Goal: Task Accomplishment & Management: Manage account settings

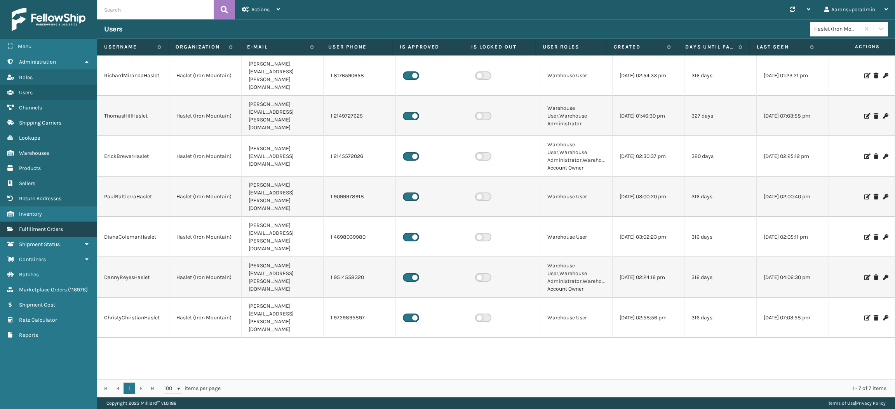
click at [64, 227] on link "Fulfillment Orders" at bounding box center [48, 229] width 97 height 15
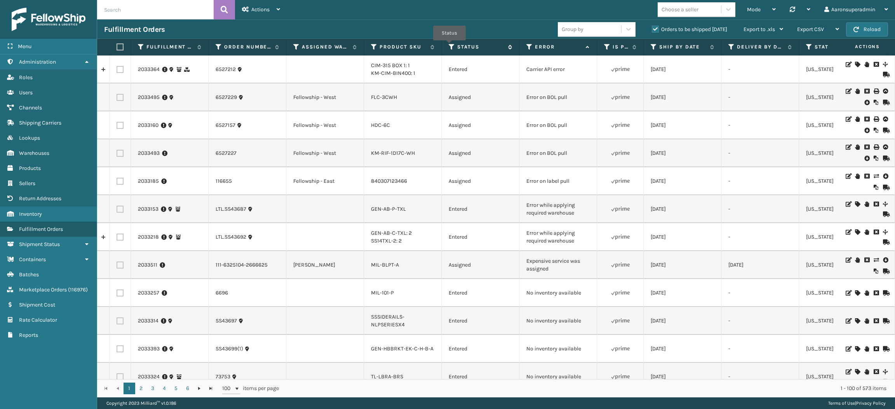
click at [450, 46] on icon at bounding box center [452, 47] width 6 height 7
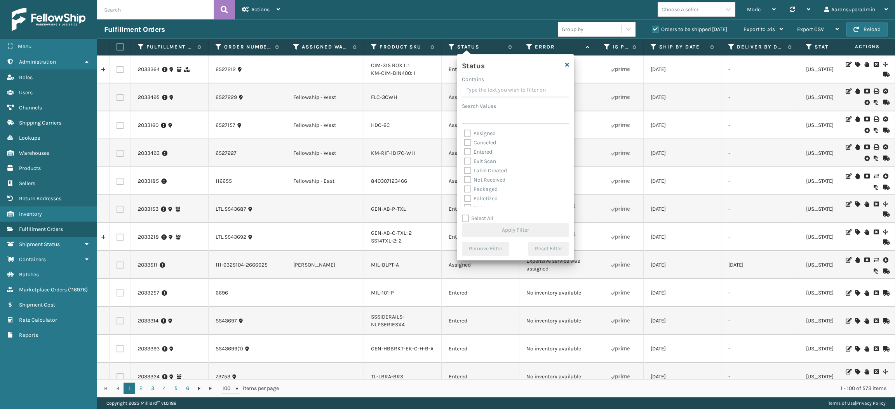
click at [477, 188] on label "Packaged" at bounding box center [480, 189] width 33 height 7
click at [465, 188] on input "Packaged" at bounding box center [464, 187] width 0 height 5
checkbox input "true"
click at [476, 197] on label "Palletized" at bounding box center [480, 198] width 33 height 7
click at [465, 197] on input "Palletized" at bounding box center [464, 196] width 0 height 5
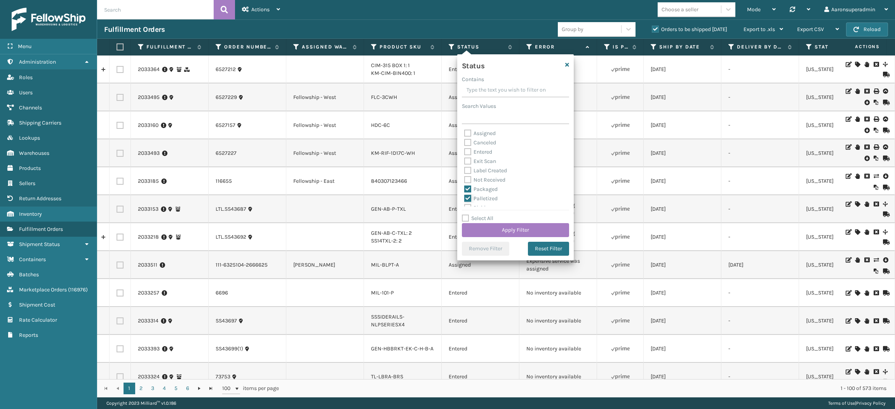
checkbox input "true"
click at [476, 171] on label "Label Created" at bounding box center [485, 170] width 43 height 7
click at [465, 171] on input "Label Created" at bounding box center [464, 168] width 0 height 5
checkbox input "true"
click at [474, 223] on button "Apply Filter" at bounding box center [515, 230] width 107 height 14
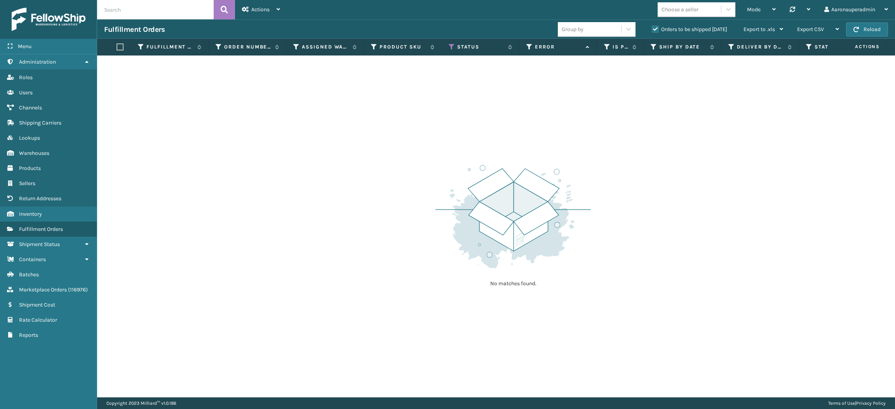
click at [653, 31] on label "Orders to be shipped today" at bounding box center [689, 29] width 75 height 7
click at [652, 30] on input "Orders to be shipped today" at bounding box center [652, 27] width 0 height 5
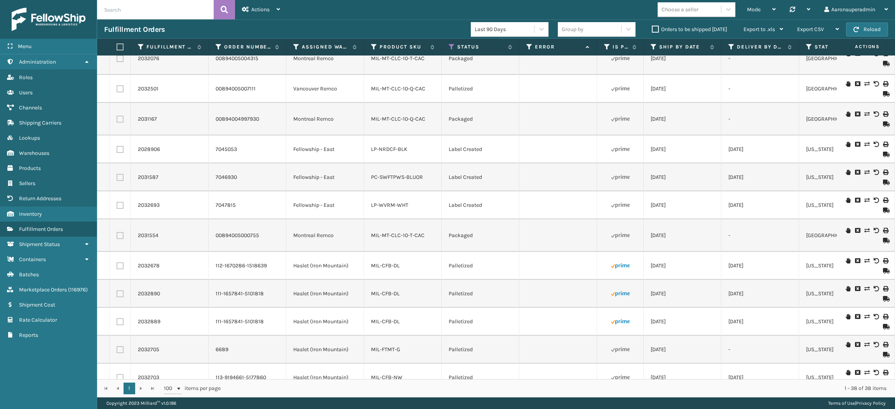
scroll to position [752, 0]
click at [588, 250] on td at bounding box center [558, 264] width 78 height 28
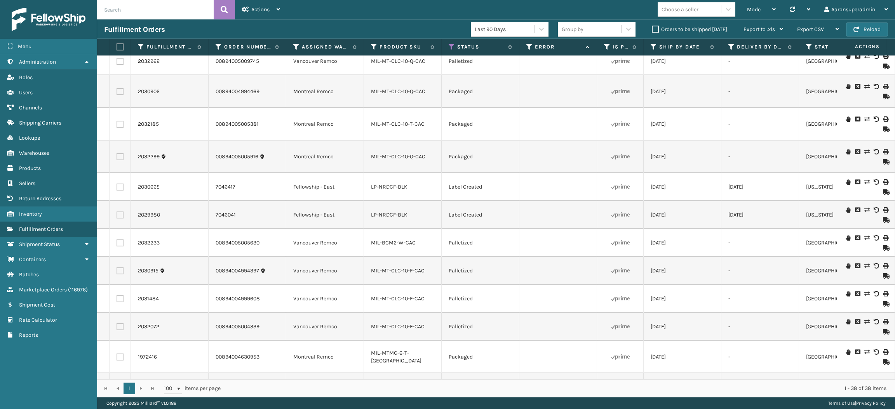
scroll to position [0, 0]
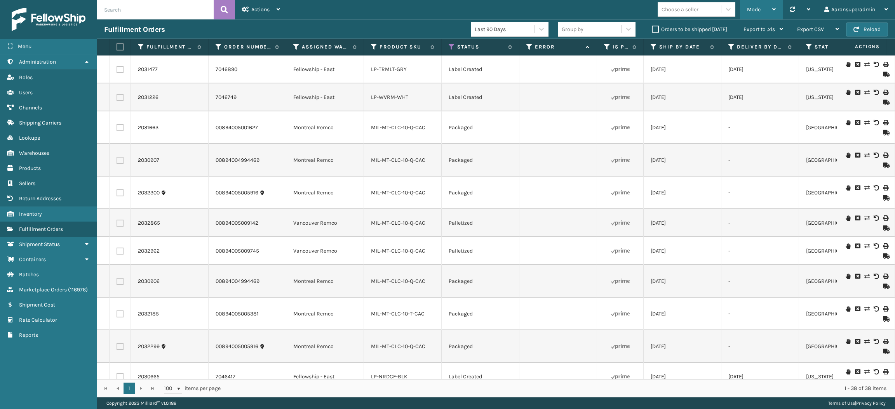
click at [747, 11] on span "Mode" at bounding box center [754, 9] width 14 height 7
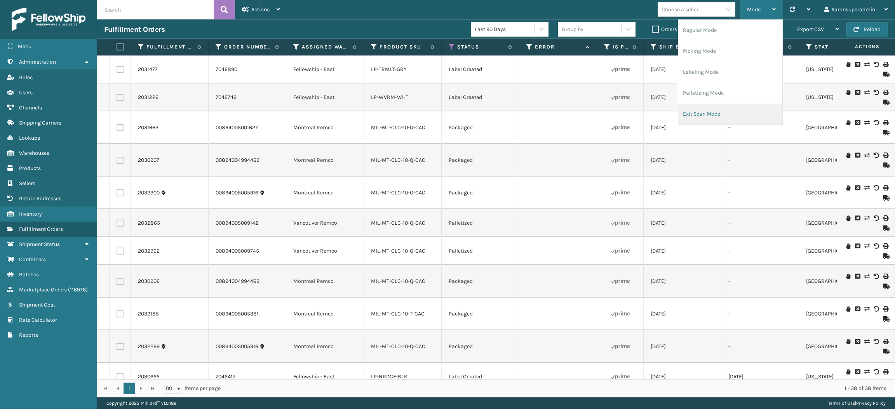
click at [714, 117] on li "Exit Scan Mode" at bounding box center [730, 114] width 104 height 21
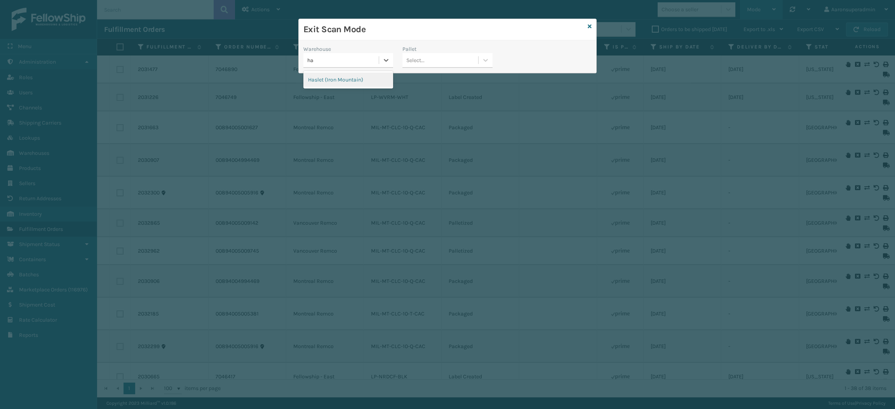
type input "has"
click at [363, 79] on div "Haslet (Iron Mountain)" at bounding box center [348, 80] width 90 height 14
click at [416, 60] on div "Select..." at bounding box center [415, 60] width 18 height 8
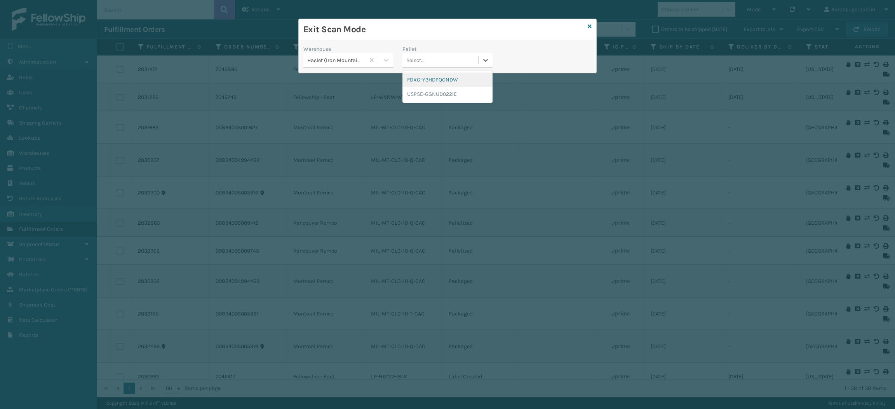
click at [420, 75] on div "FDXG-Y3HDPQGNDW" at bounding box center [447, 80] width 90 height 14
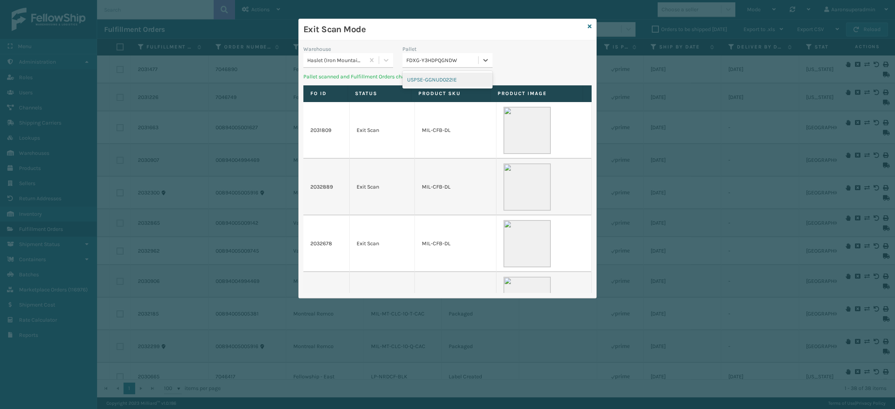
click at [428, 54] on div "FDXG-Y3HDPQGNDW" at bounding box center [439, 60] width 75 height 13
click at [428, 62] on div "FDXG-Y3HDPQGNDW" at bounding box center [442, 60] width 72 height 8
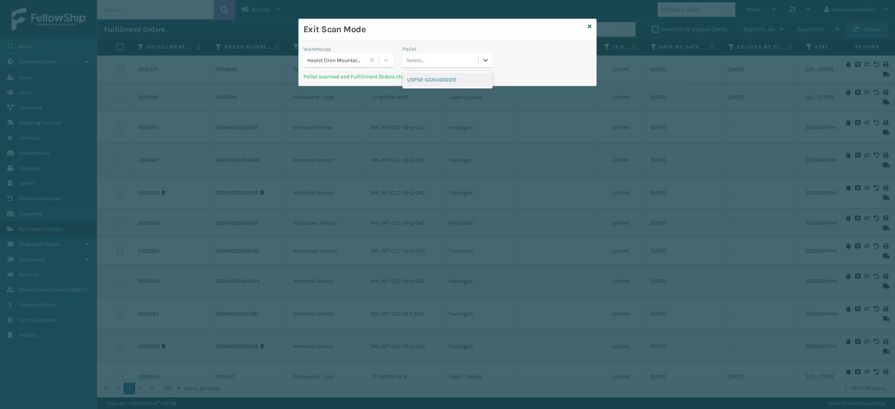
click at [428, 82] on div "USPSE-GGNUD022IE" at bounding box center [447, 80] width 90 height 14
click at [351, 55] on div "Haslet (Iron Mountain)" at bounding box center [333, 60] width 61 height 13
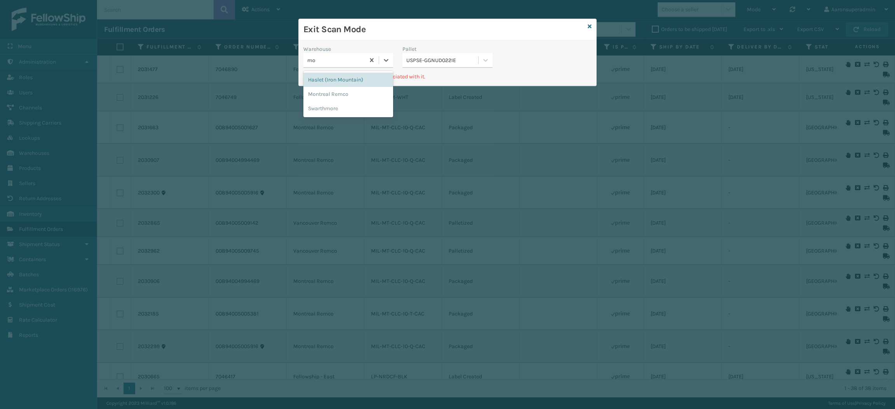
type input "mon"
click at [330, 86] on div "Montreal Remco" at bounding box center [348, 80] width 90 height 14
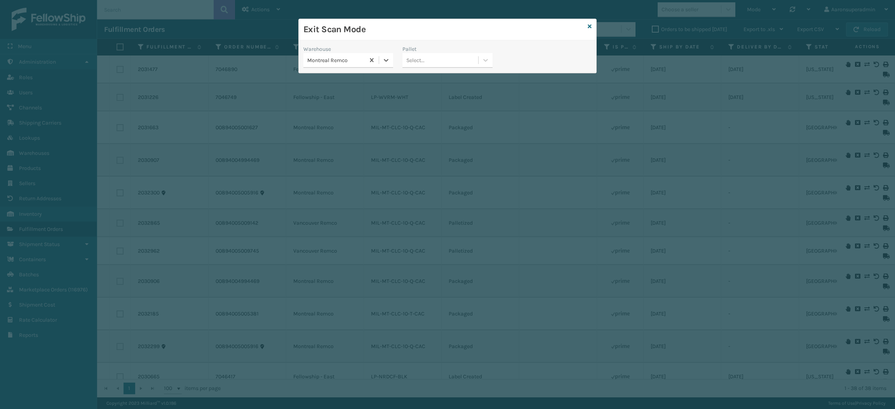
click at [432, 60] on div "Select..." at bounding box center [439, 60] width 75 height 13
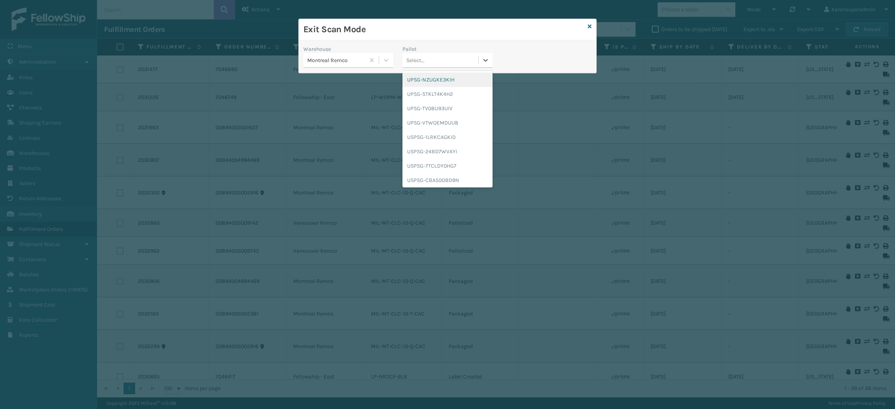
click at [431, 78] on div "UPSG-NZUGKE3KIH" at bounding box center [447, 80] width 90 height 14
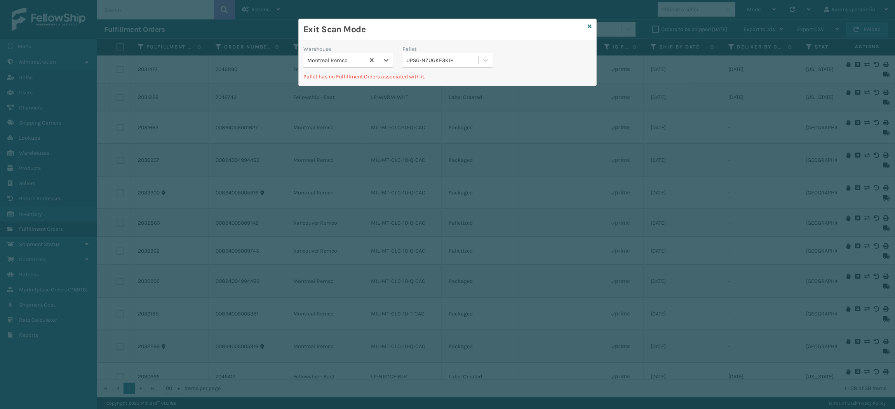
click at [425, 67] on div "UPSG-NZUGKE3KIH" at bounding box center [447, 60] width 90 height 15
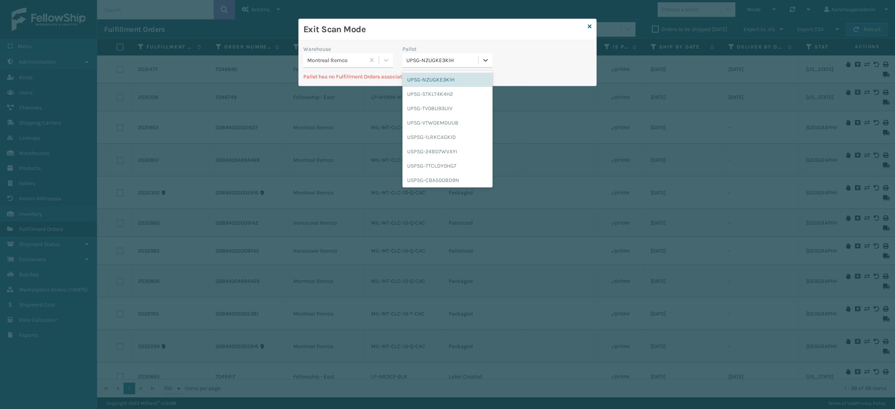
click at [338, 56] on div "Montreal Remco" at bounding box center [333, 60] width 61 height 13
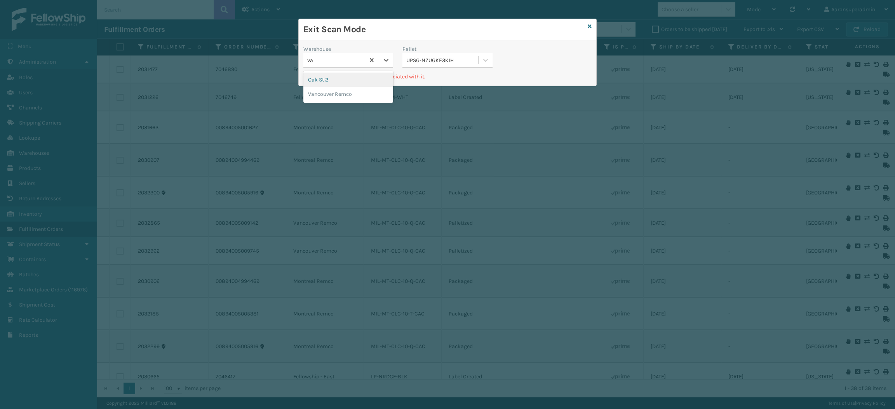
type input "van"
click at [339, 87] on div "Vancouver Remco" at bounding box center [348, 80] width 90 height 14
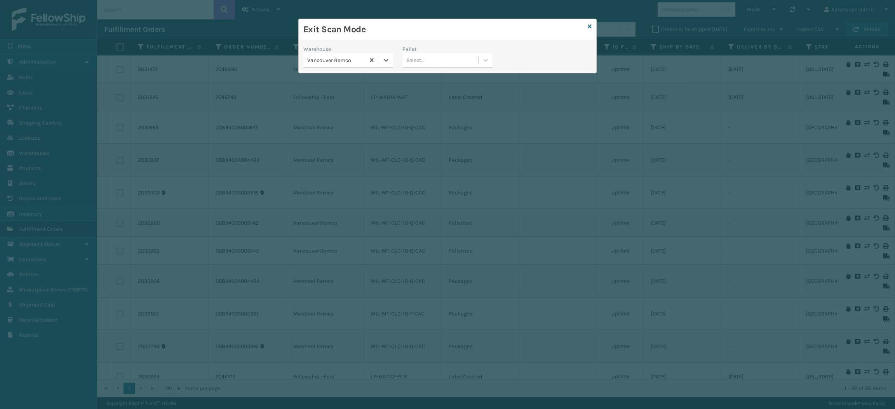
click at [446, 58] on div "Select..." at bounding box center [439, 60] width 75 height 13
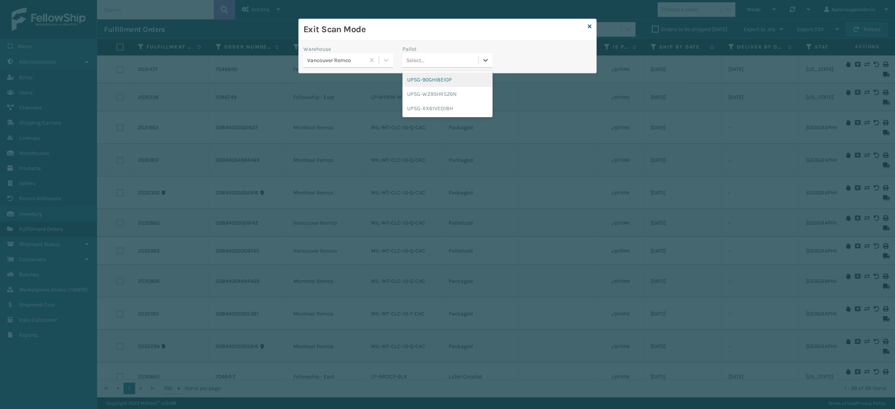
click at [437, 78] on div "UPSG-90GHI8EIOP" at bounding box center [447, 80] width 90 height 14
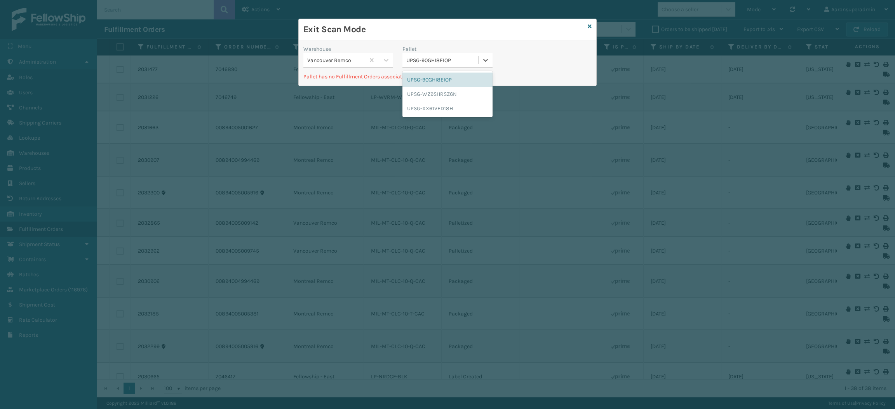
click at [430, 62] on div "UPSG-90GHI8EIOP" at bounding box center [442, 60] width 72 height 8
click at [433, 92] on div "UPSG-WZ9SHRSZ6N" at bounding box center [447, 94] width 90 height 14
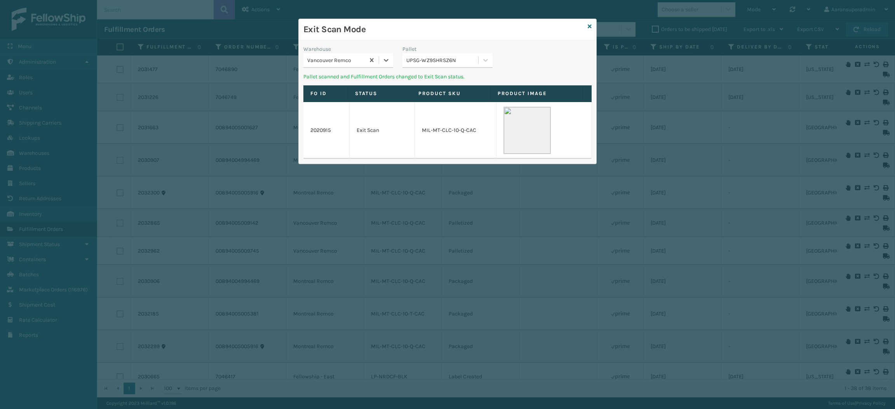
click at [433, 67] on div "UPSG-WZ9SHRSZ6N" at bounding box center [447, 60] width 90 height 15
click at [432, 98] on div "UPSG-XX61VED18H" at bounding box center [447, 94] width 90 height 14
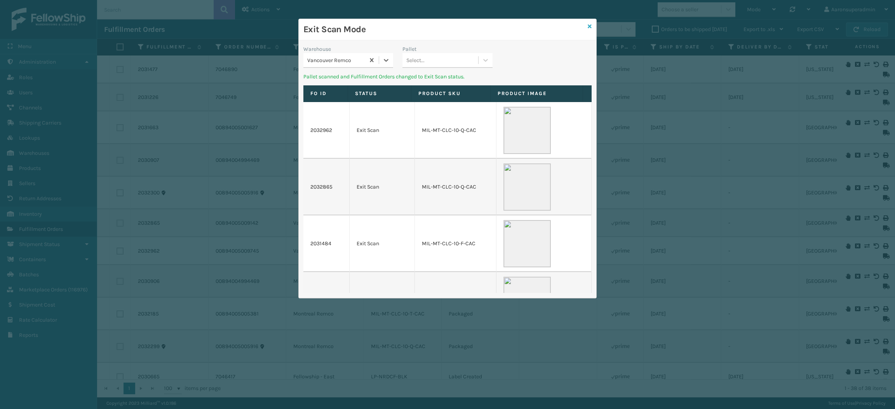
click at [590, 27] on icon at bounding box center [590, 26] width 4 height 5
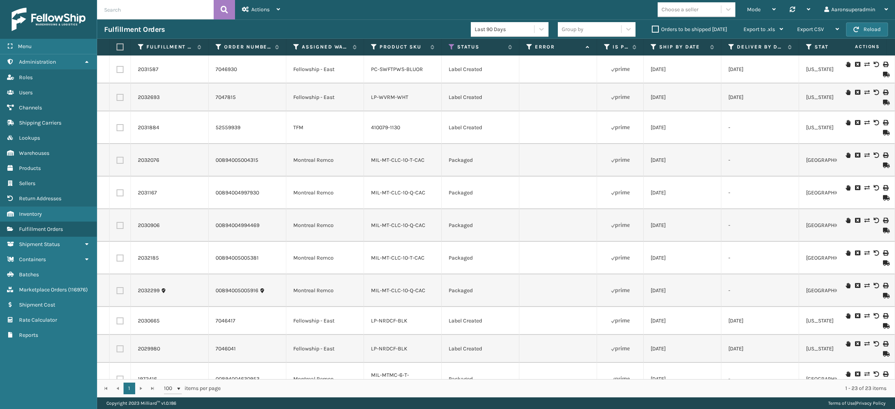
scroll to position [332, 0]
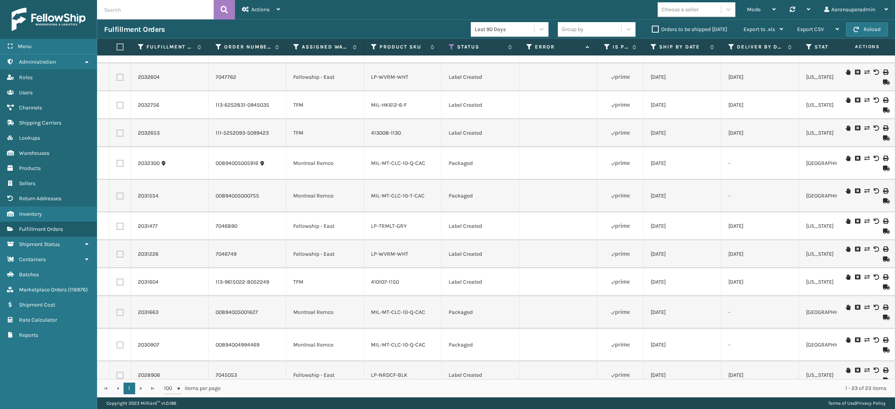
click at [120, 45] on label at bounding box center [119, 47] width 5 height 7
click at [117, 45] on input "checkbox" at bounding box center [117, 47] width 0 height 5
checkbox input "true"
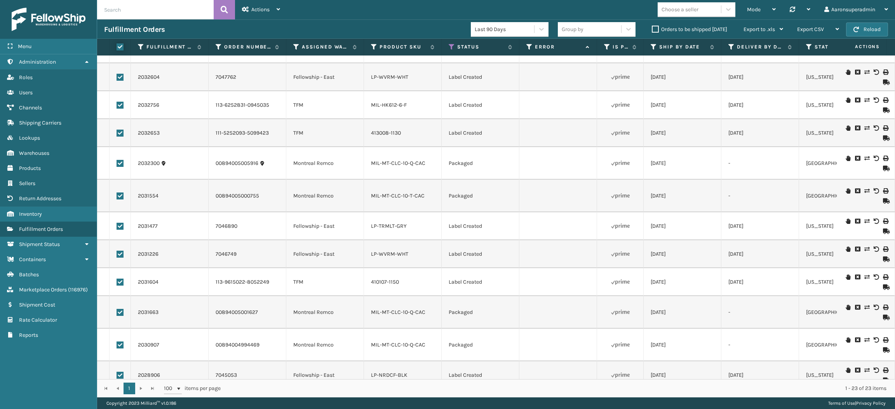
checkbox input "true"
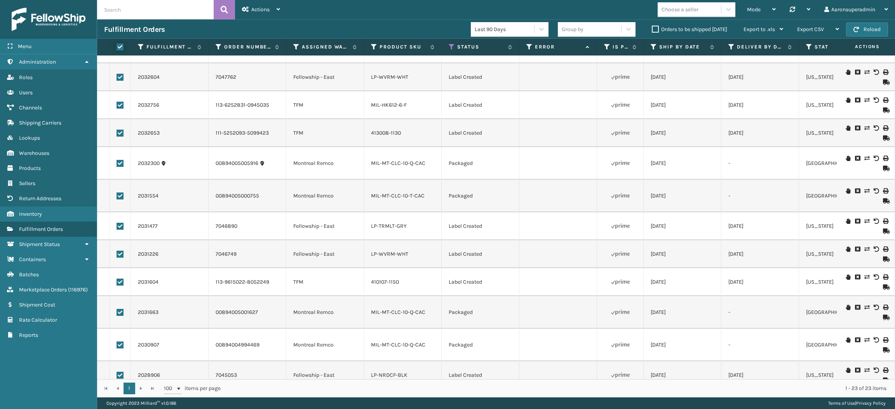
checkbox input "true"
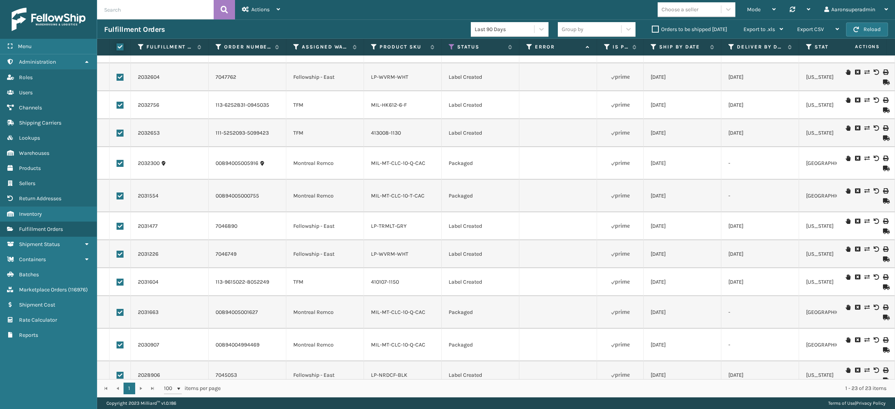
checkbox input "true"
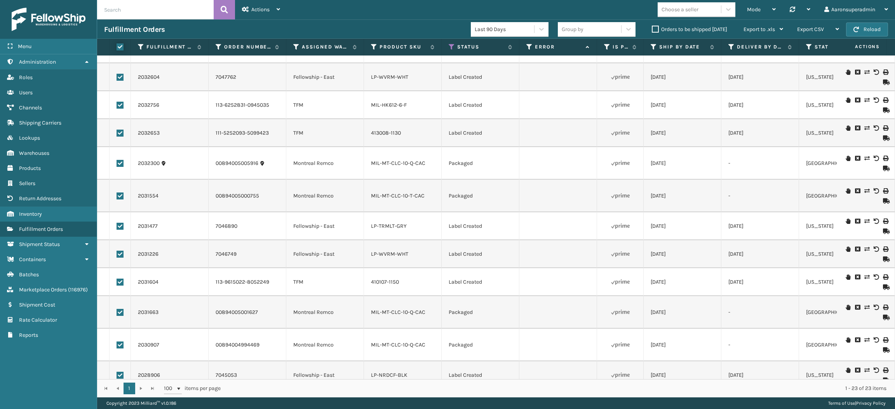
checkbox input "true"
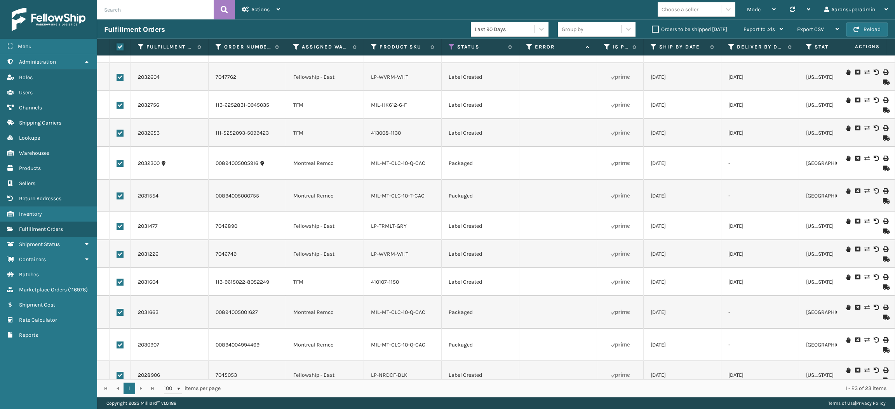
checkbox input "true"
click at [618, 29] on span "Bulk Actions" at bounding box center [607, 29] width 31 height 7
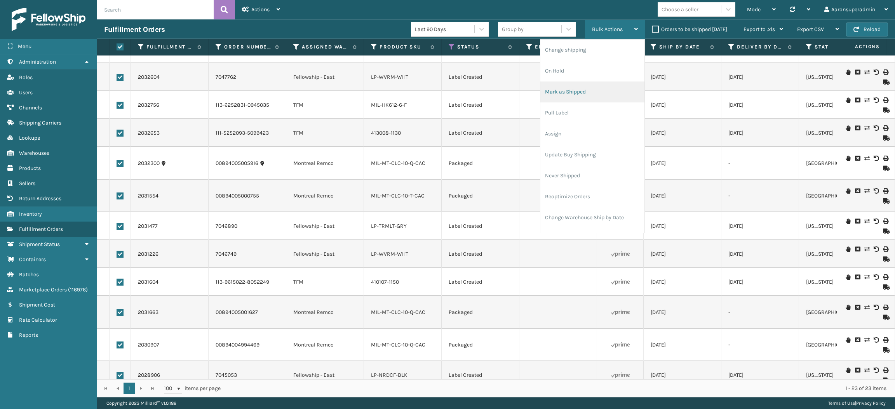
click at [573, 95] on li "Mark as Shipped" at bounding box center [592, 92] width 104 height 21
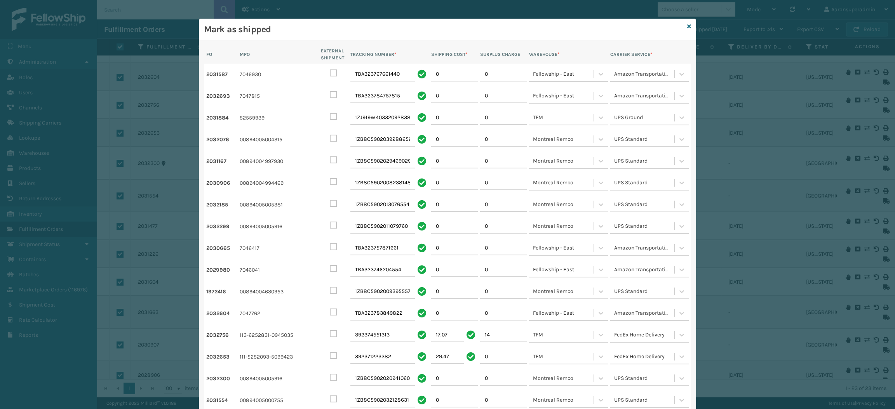
scroll to position [204, 0]
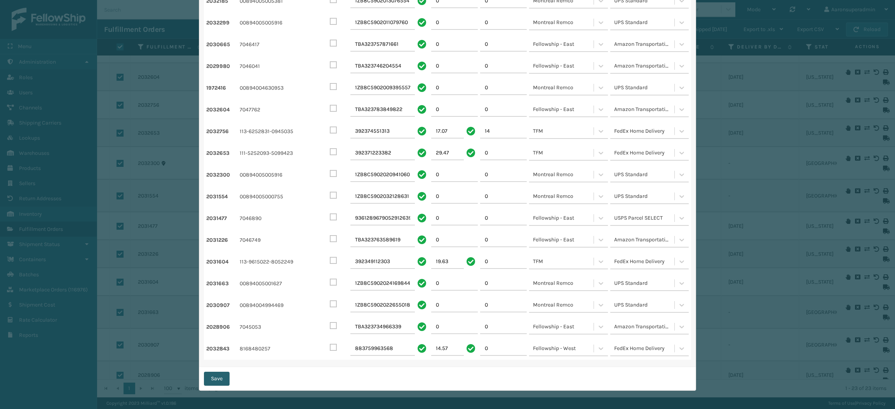
click at [211, 384] on button "Save" at bounding box center [217, 379] width 26 height 14
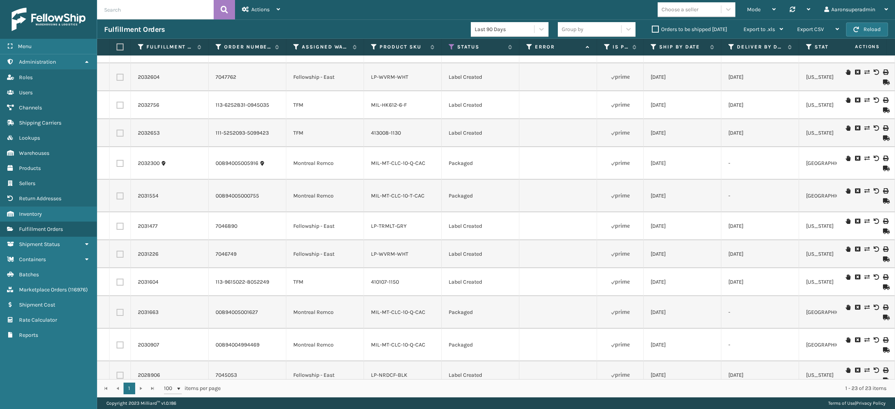
checkbox input "false"
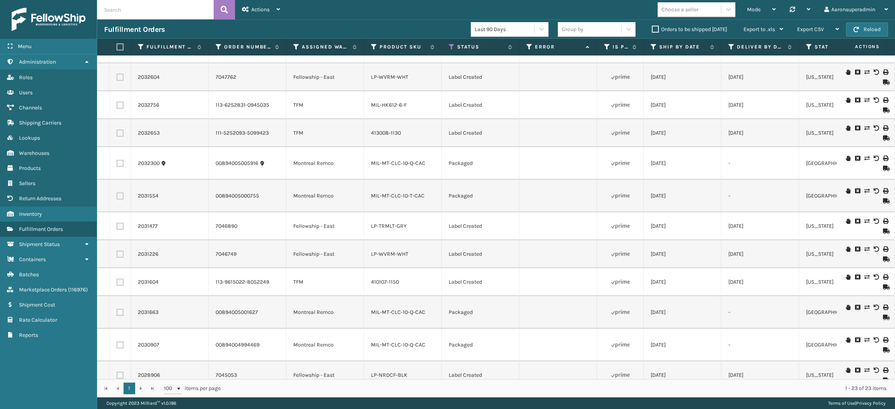
checkbox input "false"
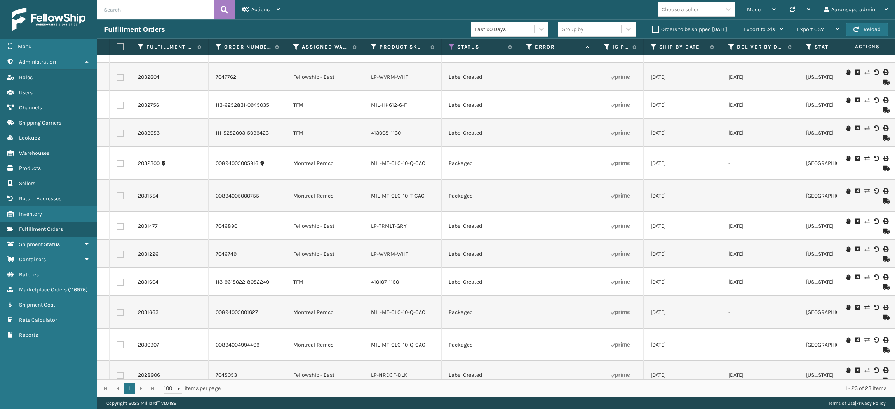
checkbox input "false"
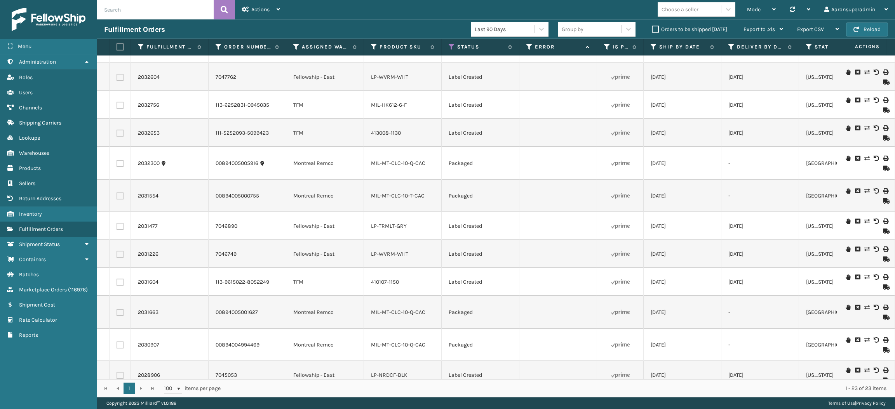
checkbox input "false"
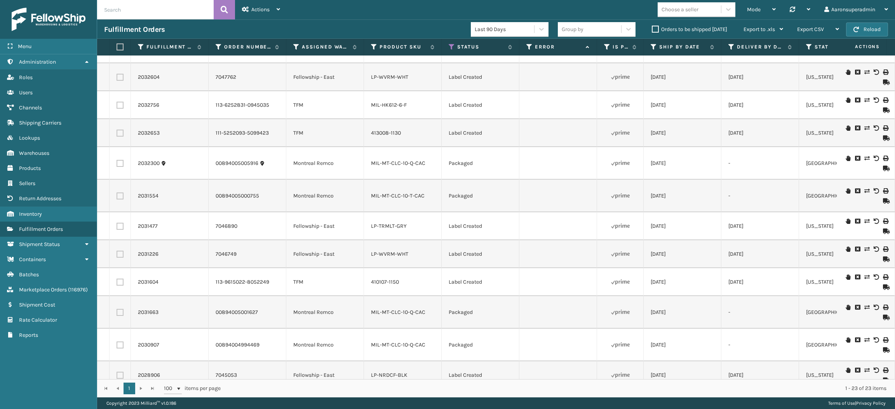
checkbox input "false"
